Goal: Task Accomplishment & Management: Manage account settings

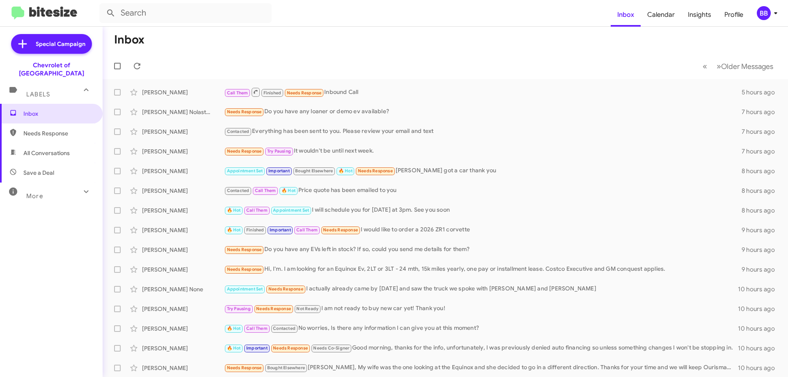
click at [67, 84] on div "Labels" at bounding box center [43, 90] width 73 height 15
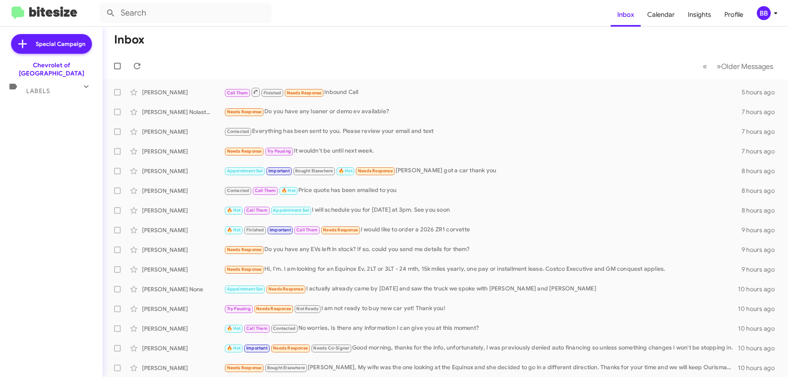
click at [69, 85] on div "Labels" at bounding box center [43, 87] width 73 height 15
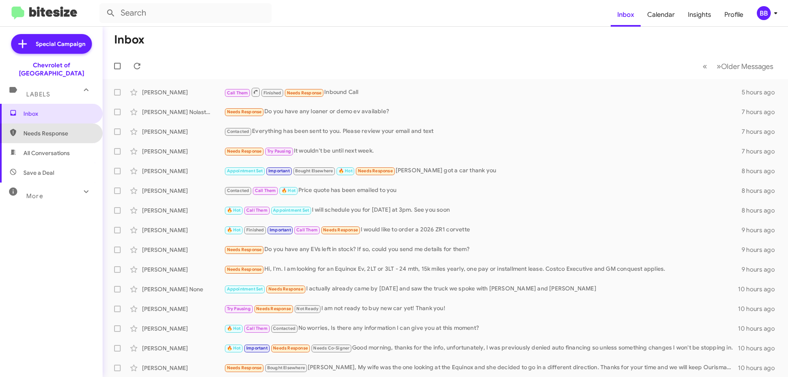
click at [67, 129] on span "Needs Response" at bounding box center [58, 133] width 70 height 8
type input "in:needs-response"
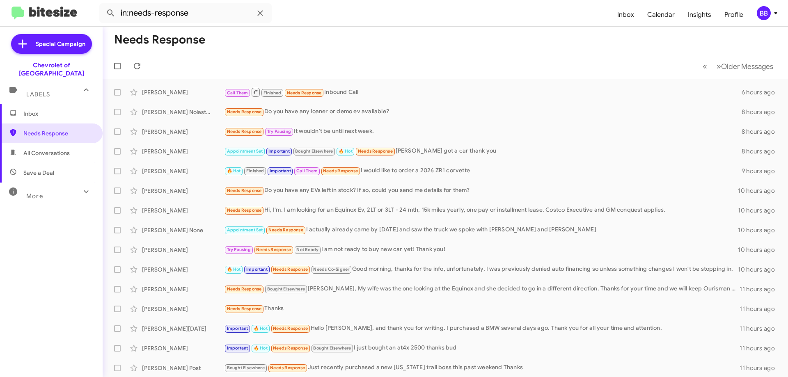
click at [73, 110] on span "Inbox" at bounding box center [58, 114] width 70 height 8
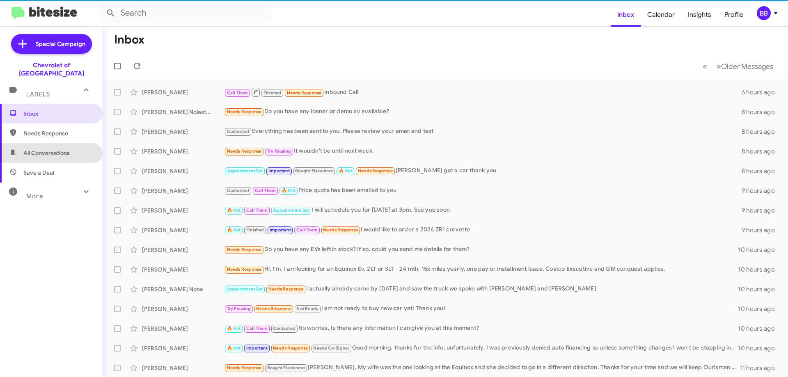
click at [67, 149] on span "All Conversations" at bounding box center [46, 153] width 46 height 8
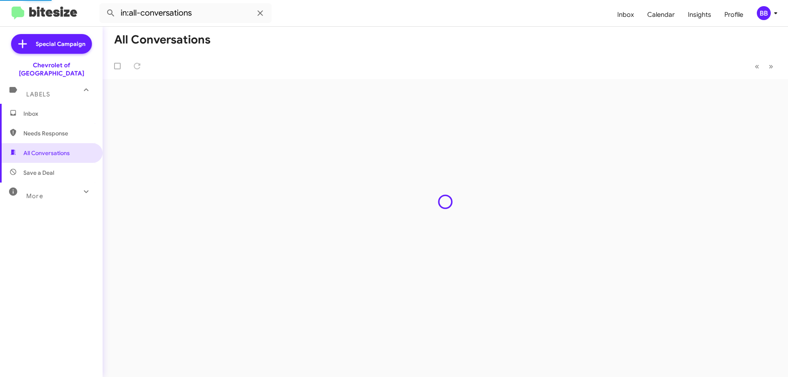
click at [56, 163] on span "Save a Deal" at bounding box center [51, 173] width 103 height 20
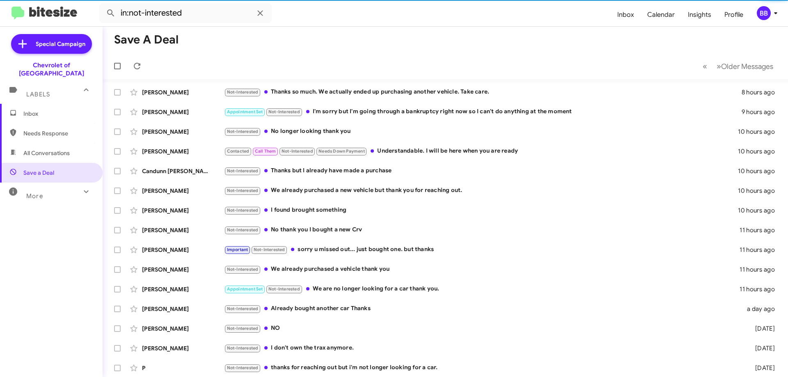
click at [62, 149] on span "All Conversations" at bounding box center [46, 153] width 46 height 8
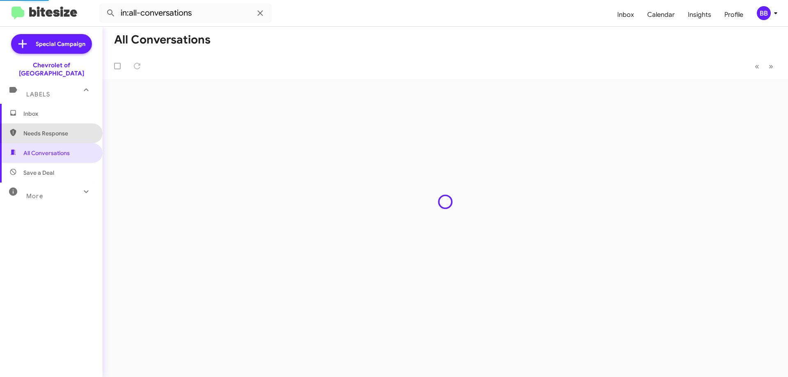
click at [56, 129] on span "Needs Response" at bounding box center [58, 133] width 70 height 8
type input "in:needs-response"
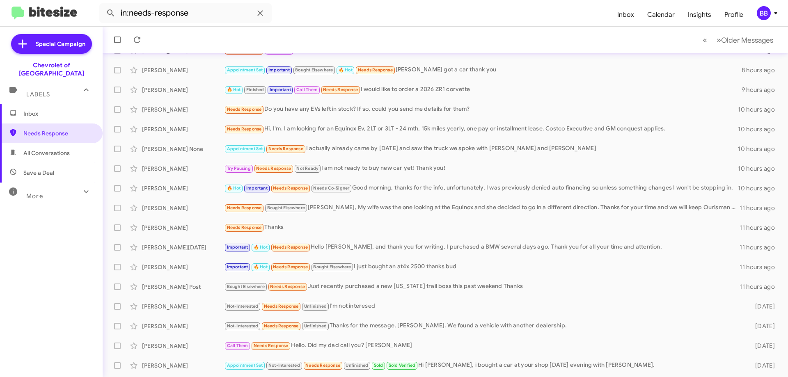
scroll to position [82, 0]
